Goal: Find specific page/section: Find specific page/section

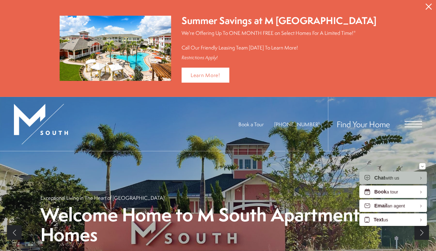
click at [411, 128] on div "Find Your Home" at bounding box center [375, 124] width 94 height 54
click at [405, 117] on div "Find Your Home" at bounding box center [375, 124] width 94 height 54
click at [408, 121] on span "Open Menu" at bounding box center [413, 124] width 17 height 6
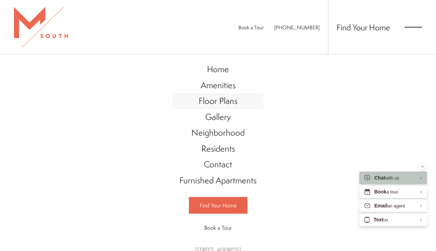
click at [223, 104] on span "Floor Plans" at bounding box center [218, 101] width 39 height 12
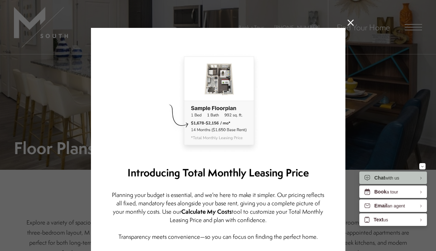
click at [353, 22] on icon at bounding box center [351, 23] width 6 height 6
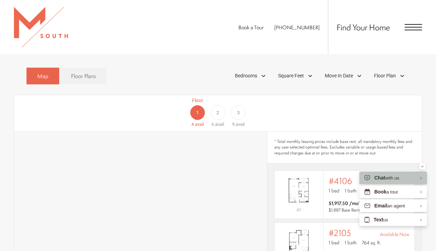
scroll to position [347, 0]
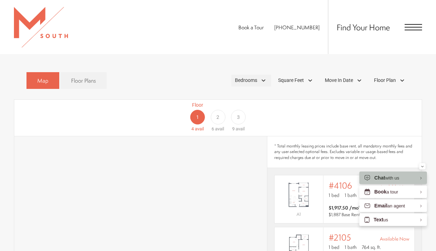
click at [246, 77] on span "Bedrooms" at bounding box center [246, 80] width 22 height 7
click at [222, 96] on span "1 Bedroom" at bounding box center [238, 100] width 35 height 8
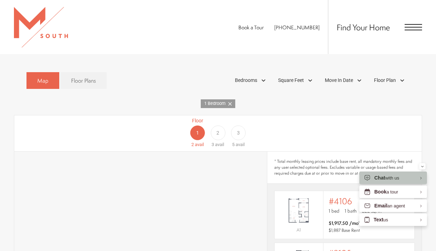
click at [167, 120] on div "Floor 1 2 avail Floor 2 3 avail Floor 3 5 avail" at bounding box center [218, 133] width 408 height 36
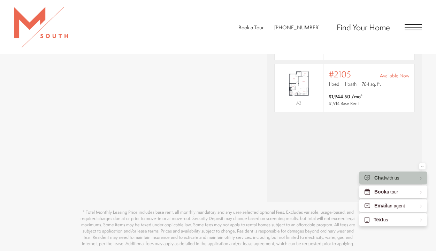
scroll to position [399, 0]
